Goal: Check status: Check status

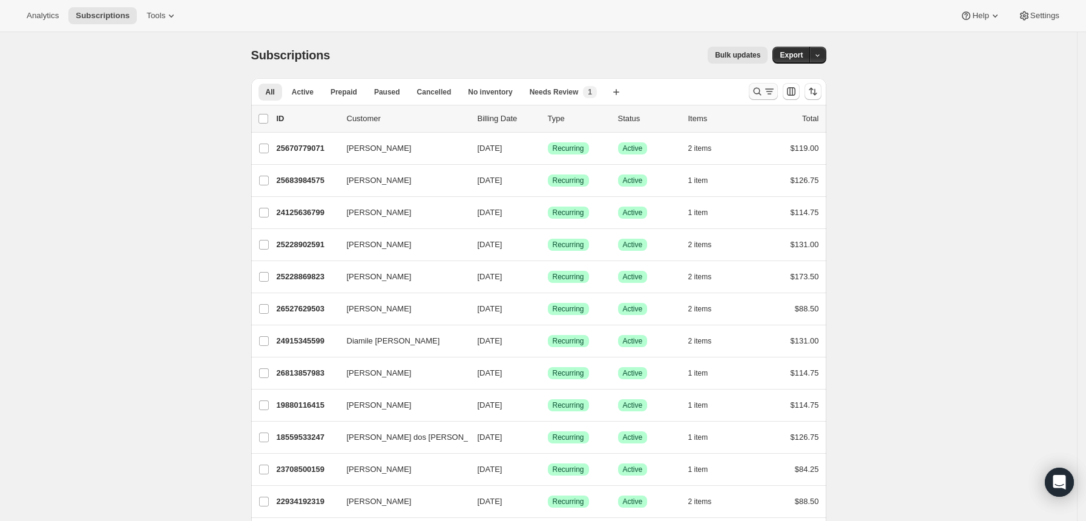
click at [760, 90] on icon "Search and filter results" at bounding box center [757, 91] width 12 height 12
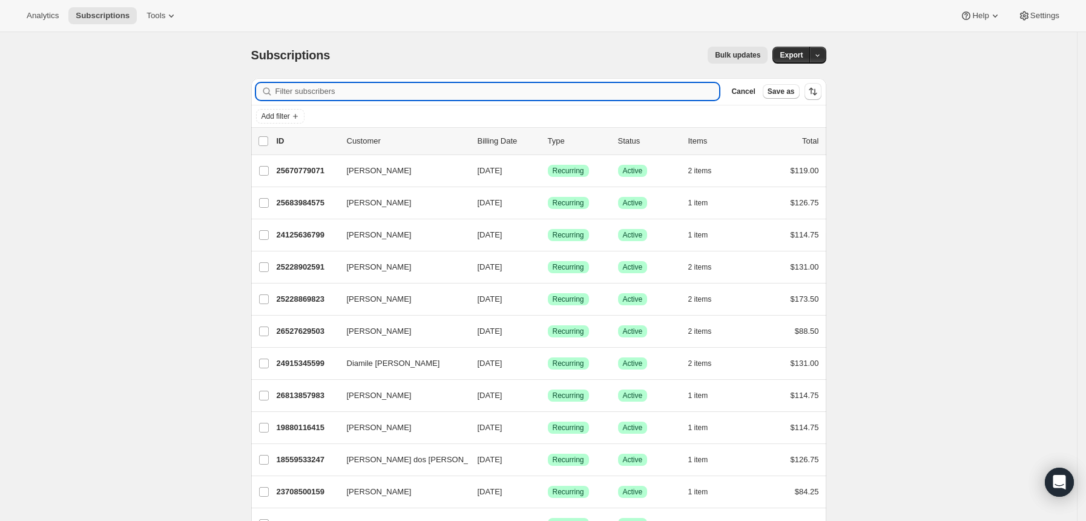
paste input "22906241215"
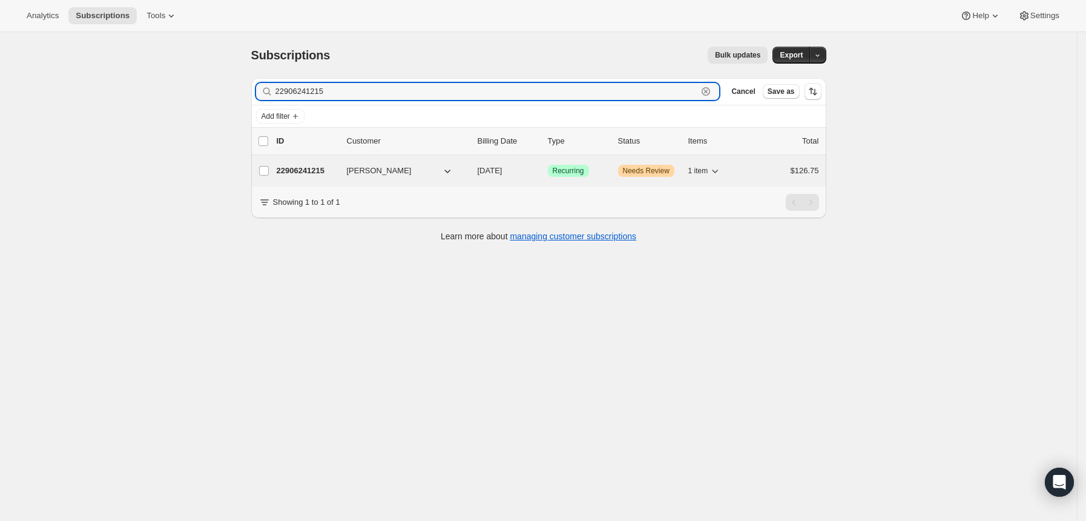
type input "22906241215"
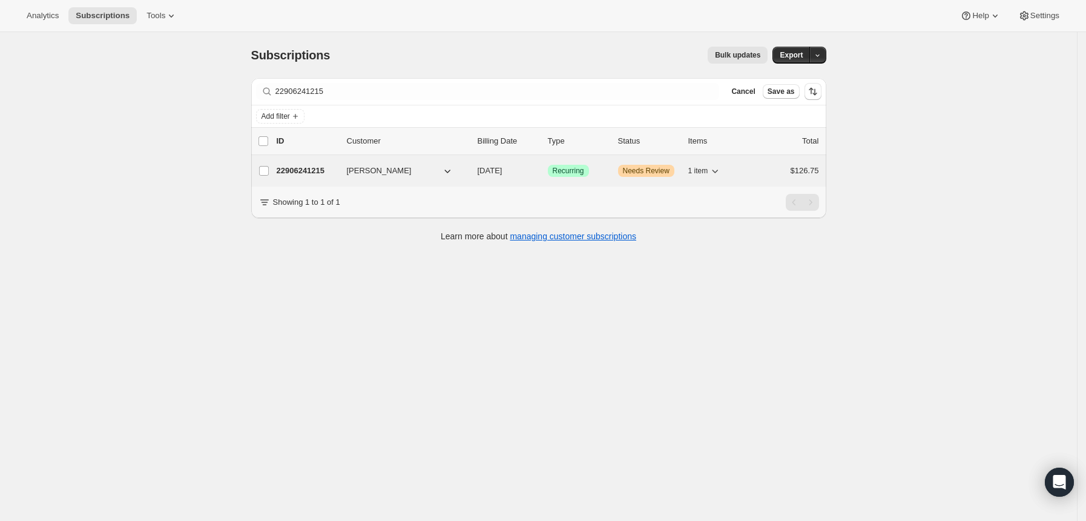
click at [348, 170] on div "22906241215 [PERSON_NAME] [DATE] Success Recurring Warning Needs Review 1 item …" at bounding box center [548, 170] width 542 height 17
click at [315, 170] on p "22906241215" at bounding box center [307, 171] width 61 height 12
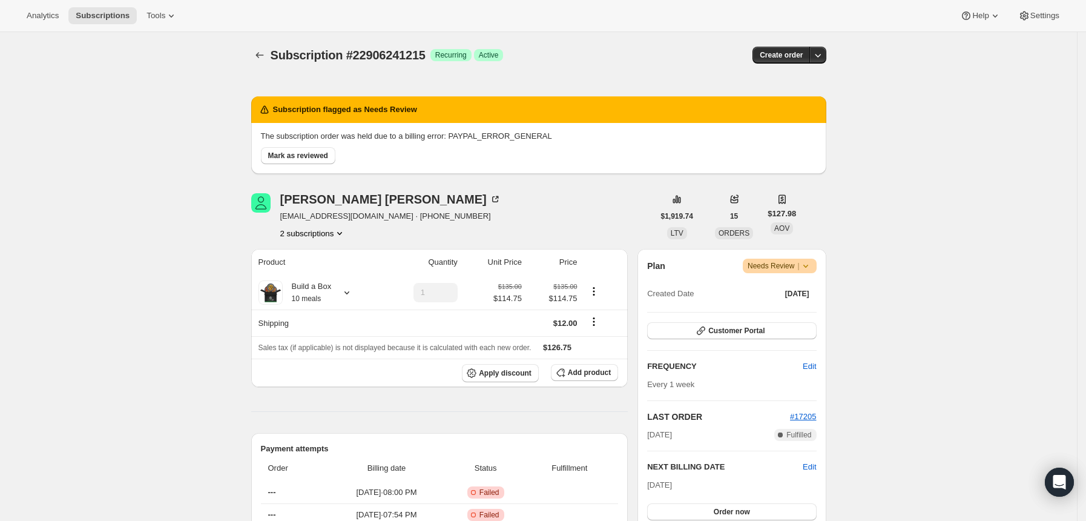
click at [771, 268] on span "Needs Review |" at bounding box center [780, 266] width 64 height 12
click at [605, 236] on div "[PERSON_NAME] [EMAIL_ADDRESS][DOMAIN_NAME] · [PHONE_NUMBER] 2 subscriptions" at bounding box center [452, 216] width 403 height 46
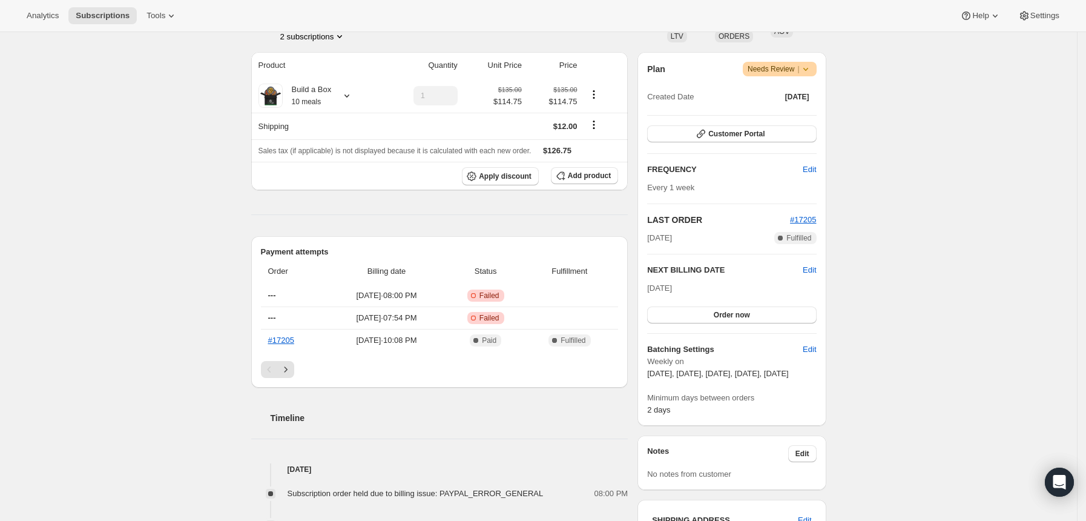
scroll to position [323, 0]
